Goal: Navigation & Orientation: Find specific page/section

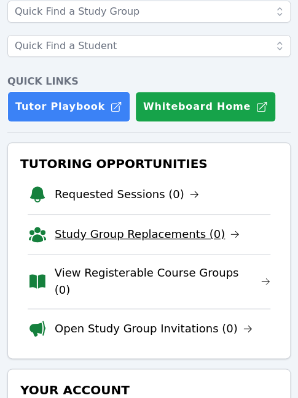
scroll to position [95, 0]
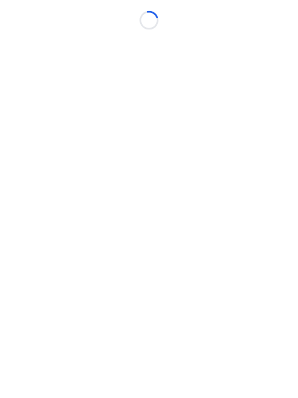
scroll to position [9, 0]
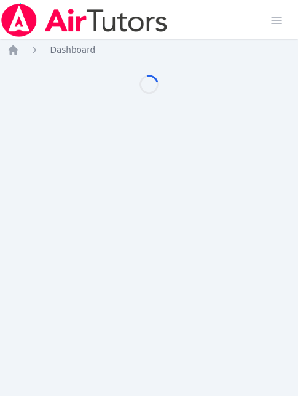
scroll to position [9, 0]
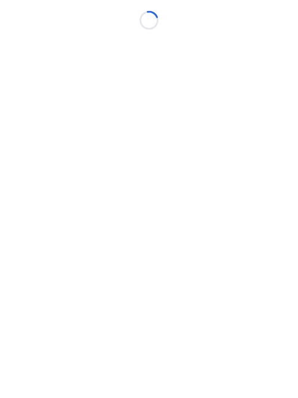
scroll to position [9, 0]
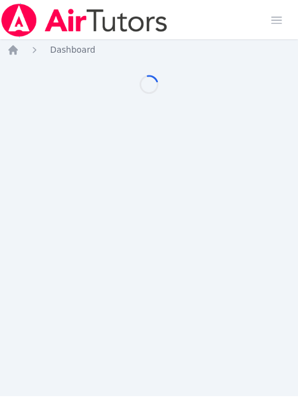
scroll to position [9, 0]
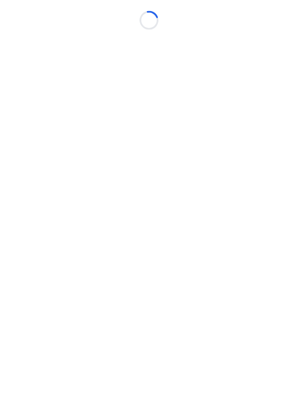
scroll to position [9, 0]
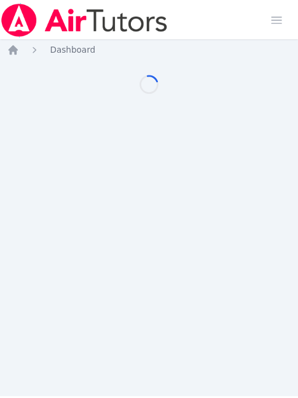
scroll to position [9, 0]
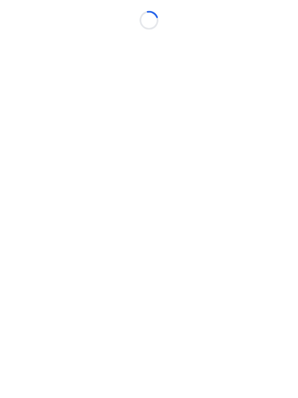
scroll to position [9, 0]
